Goal: Check status

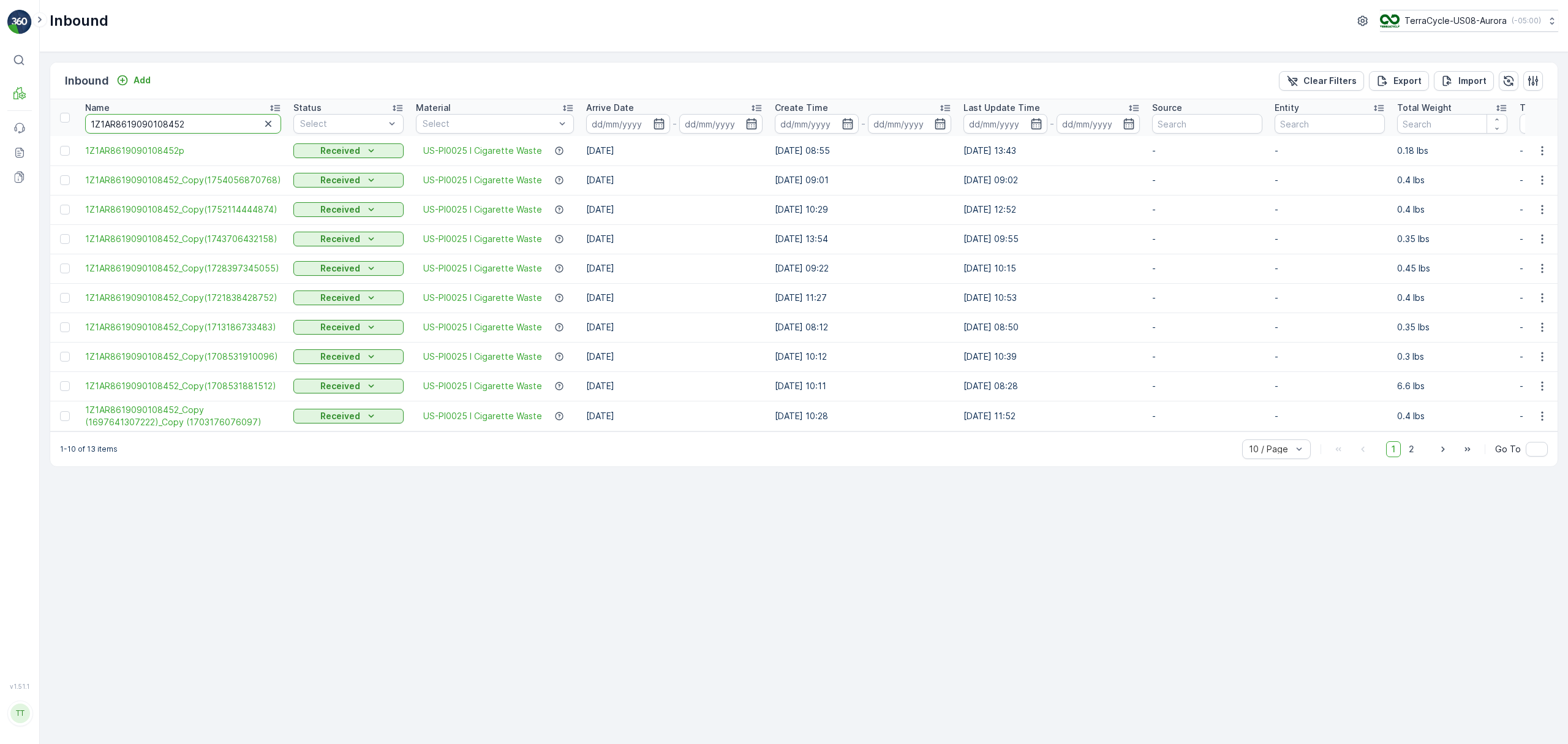
drag, startPoint x: 193, startPoint y: 126, endPoint x: -9, endPoint y: 88, distance: 205.5
click at [0, 88] on html "⌘B MRF Events Reports Documents v 1.51.1 TT [DOMAIN_NAME] [DOMAIN_NAME][EMAIL_A…" at bounding box center [784, 372] width 1568 height 744
paste input "4201901113009201990172493200443676"
type input "4201901113009201990172493200443676"
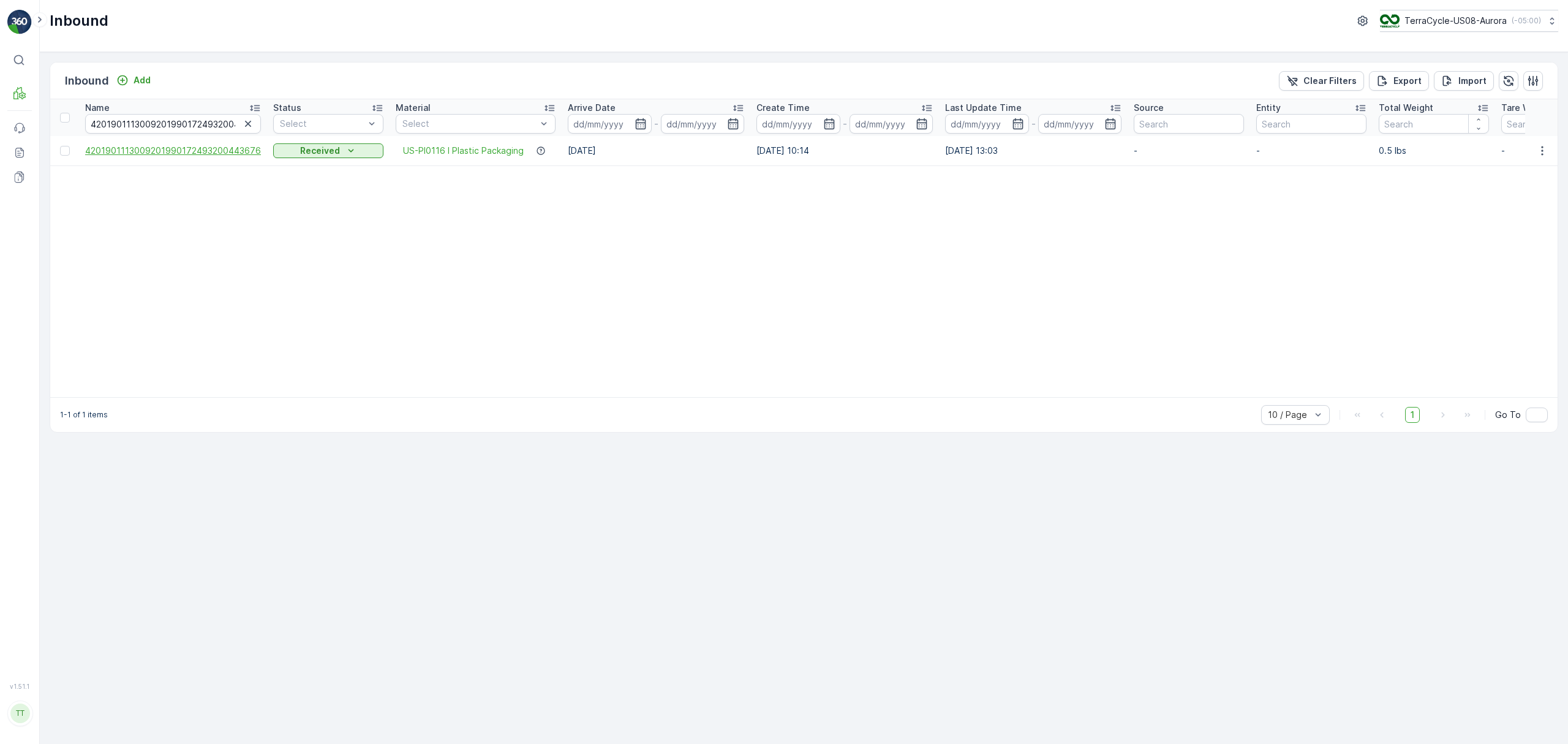
click at [192, 152] on span "4201901113009201990172493200443676" at bounding box center [173, 151] width 176 height 13
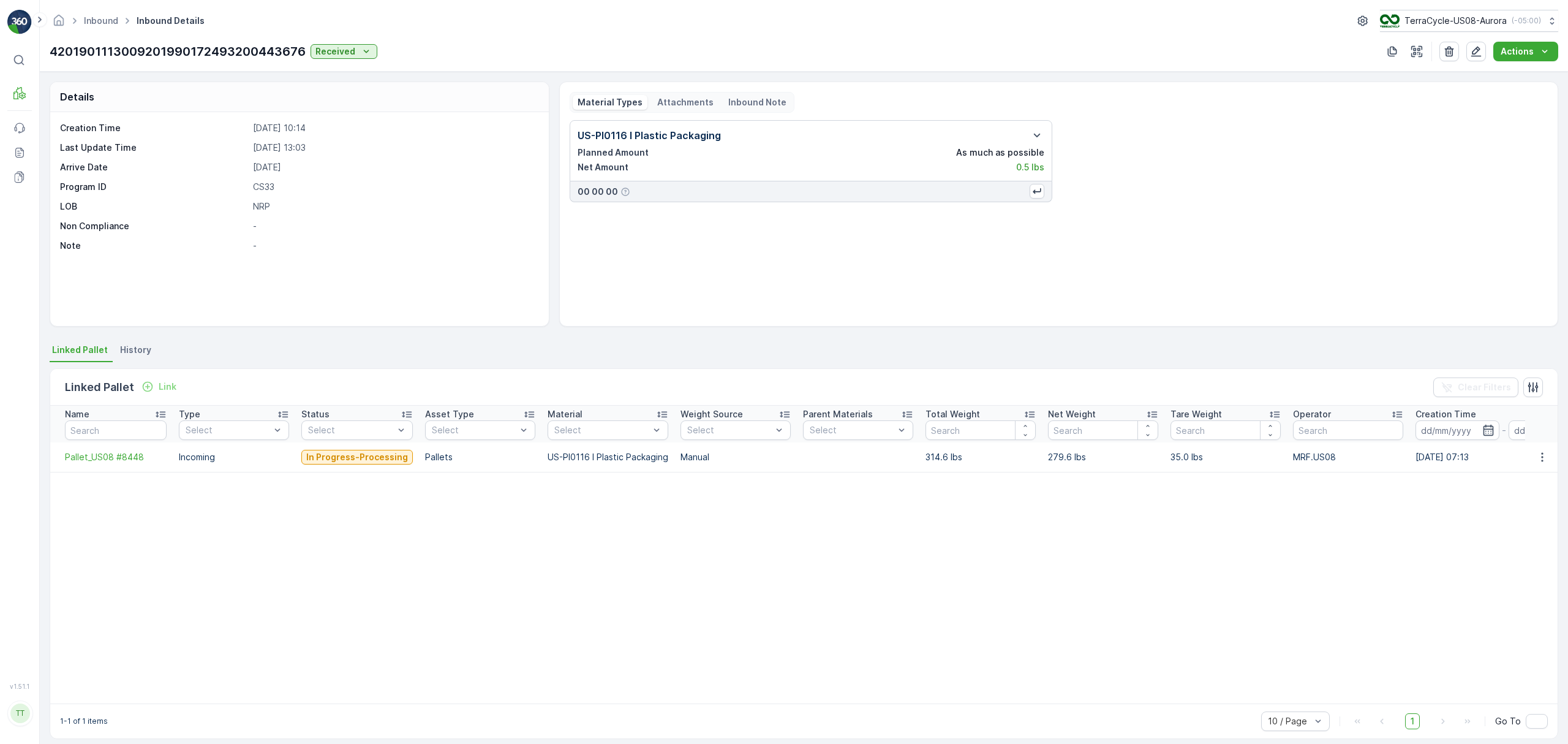
click at [122, 347] on span "History" at bounding box center [136, 350] width 32 height 13
